Goal: Transaction & Acquisition: Purchase product/service

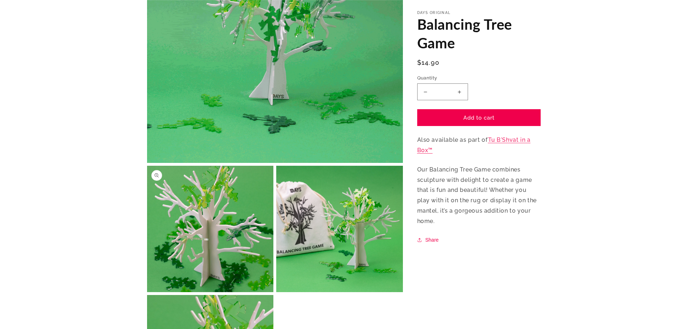
scroll to position [251, 0]
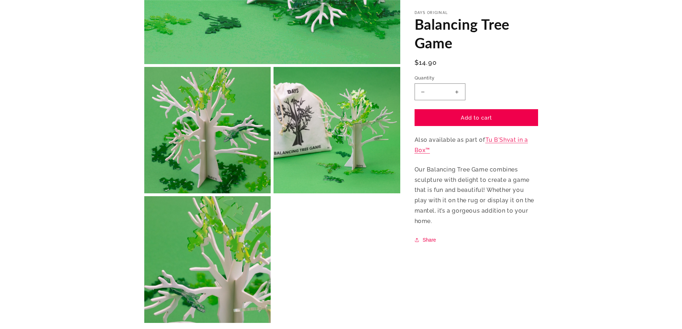
drag, startPoint x: 352, startPoint y: 156, endPoint x: -344, endPoint y: 155, distance: 696.5
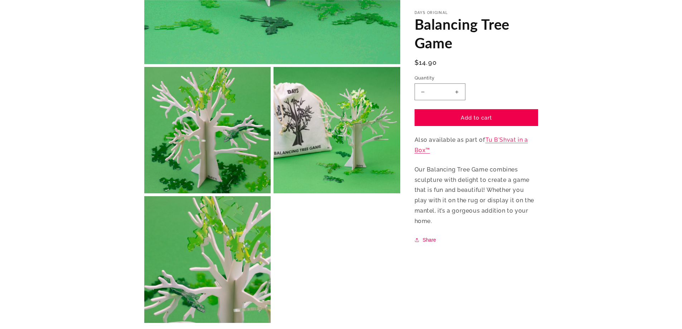
drag, startPoint x: 324, startPoint y: 141, endPoint x: -41, endPoint y: 127, distance: 365.7
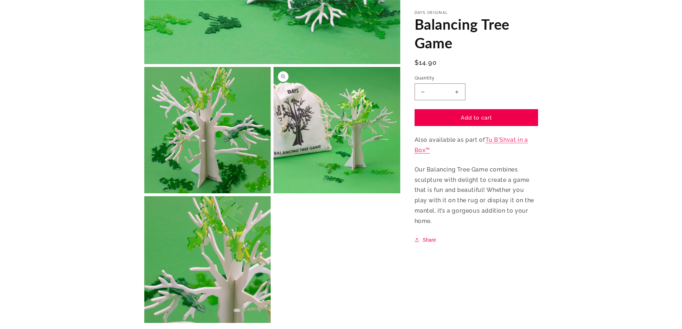
click at [273, 193] on button "Open media 3 in modal" at bounding box center [273, 193] width 0 height 0
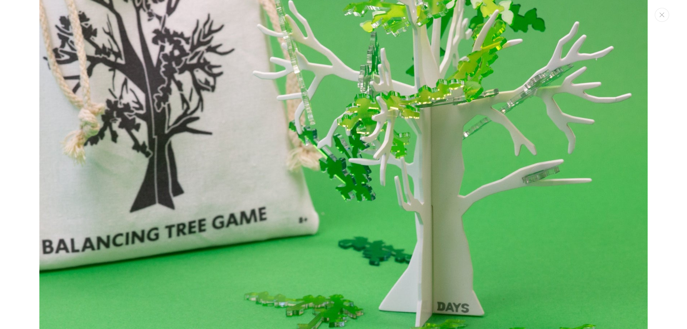
scroll to position [1439, 0]
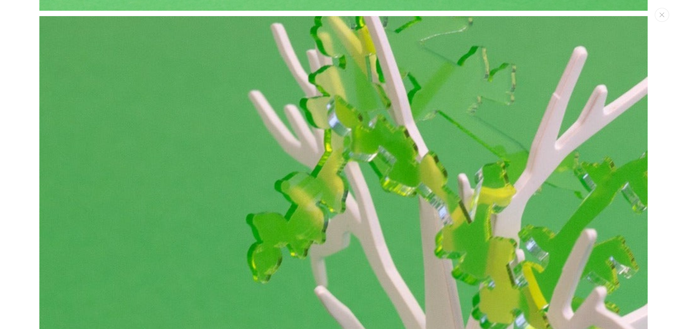
drag, startPoint x: 253, startPoint y: 197, endPoint x: 249, endPoint y: 198, distance: 3.9
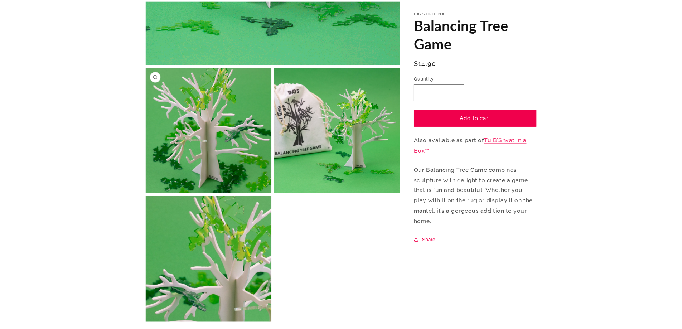
scroll to position [1834, 0]
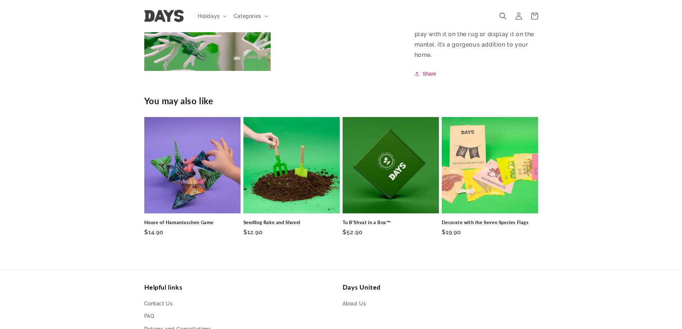
click at [590, 237] on div "You may also like House of Hamantaschen Game House of Hamantaschen Game Regular…" at bounding box center [341, 167] width 682 height 170
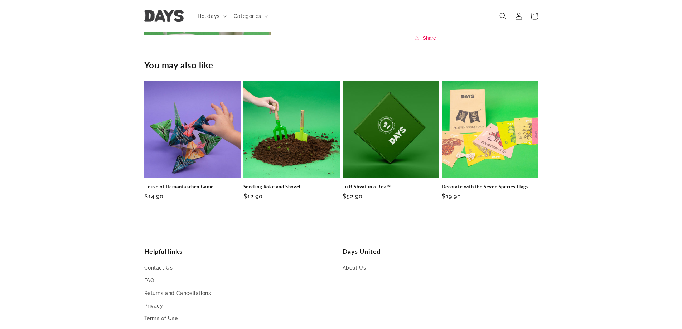
scroll to position [0, 0]
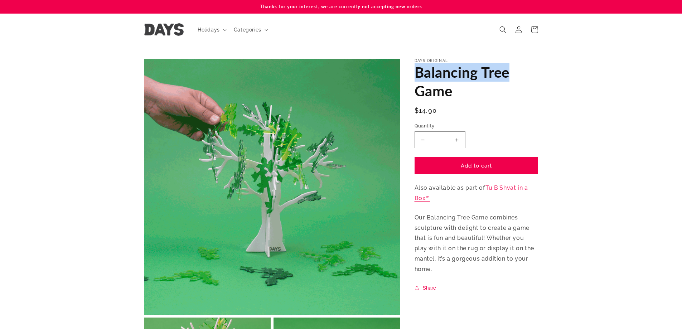
drag, startPoint x: 414, startPoint y: 73, endPoint x: 513, endPoint y: 75, distance: 98.4
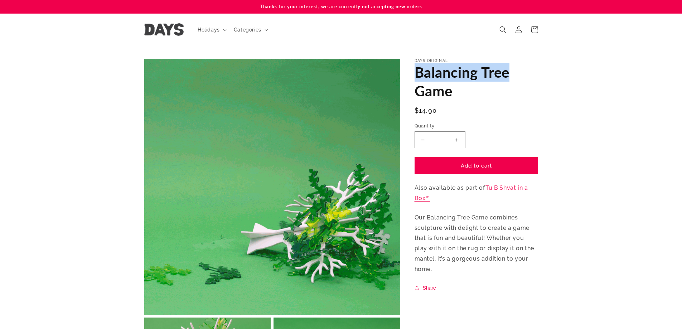
type textarea "**********"
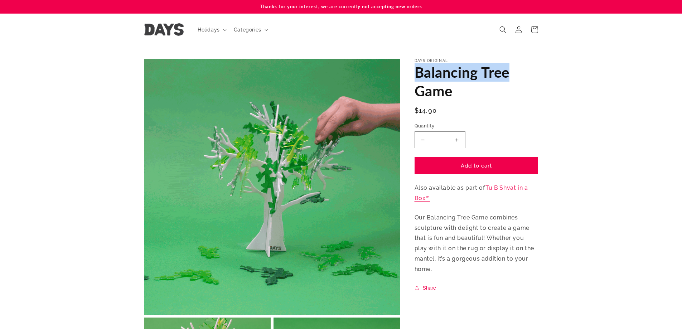
click at [513, 75] on h1 "Balancing Tree Game" at bounding box center [475, 81] width 123 height 37
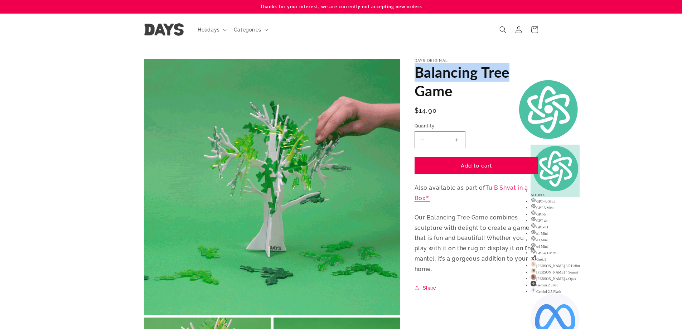
copy h1 "Balancing Tree"
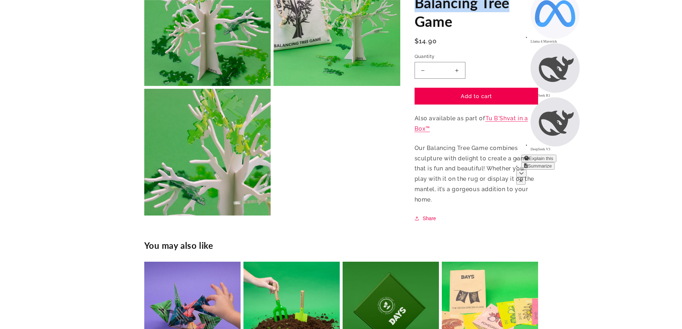
scroll to position [501, 0]
